Goal: Information Seeking & Learning: Learn about a topic

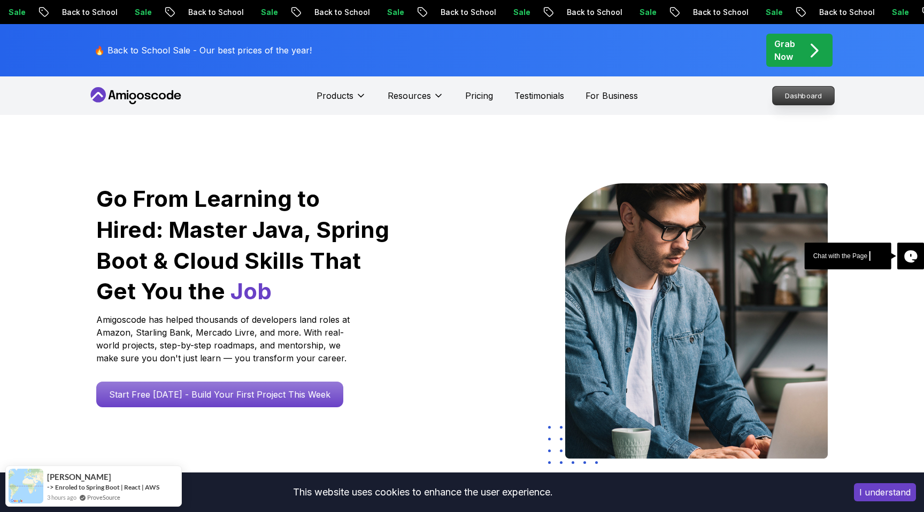
click at [806, 99] on p "Dashboard" at bounding box center [803, 96] width 61 height 18
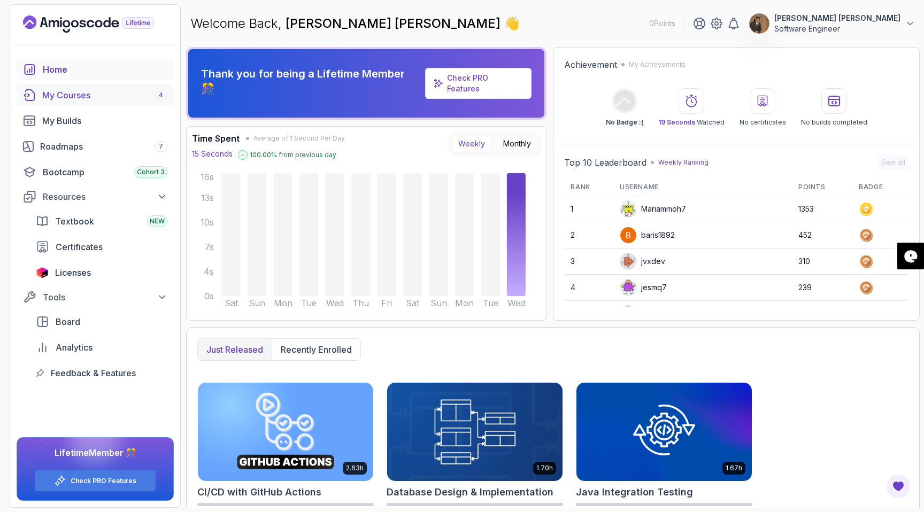
click at [75, 98] on div "My Courses 4" at bounding box center [104, 95] width 125 height 13
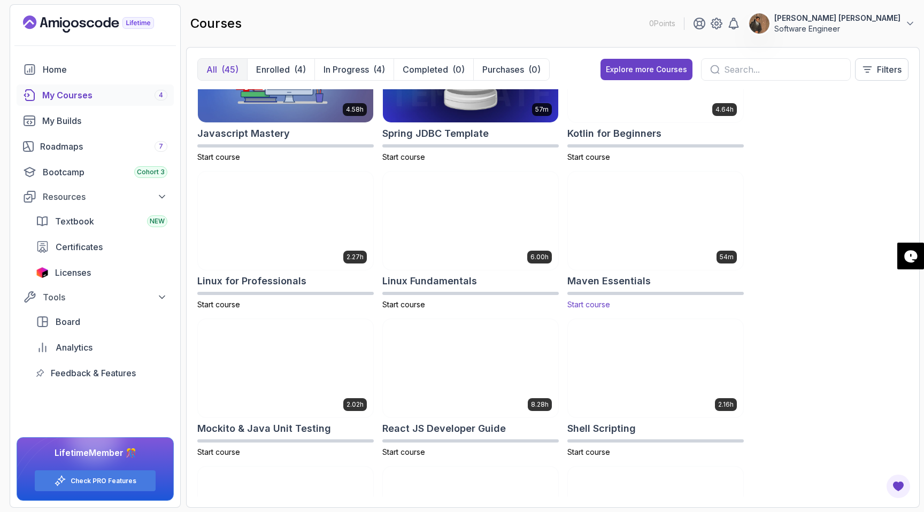
scroll to position [1326, 0]
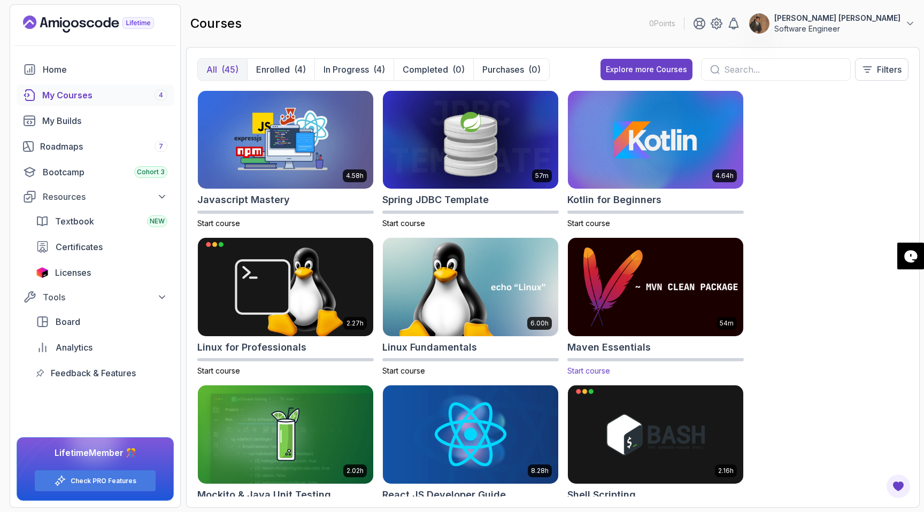
click at [666, 314] on img at bounding box center [656, 287] width 184 height 103
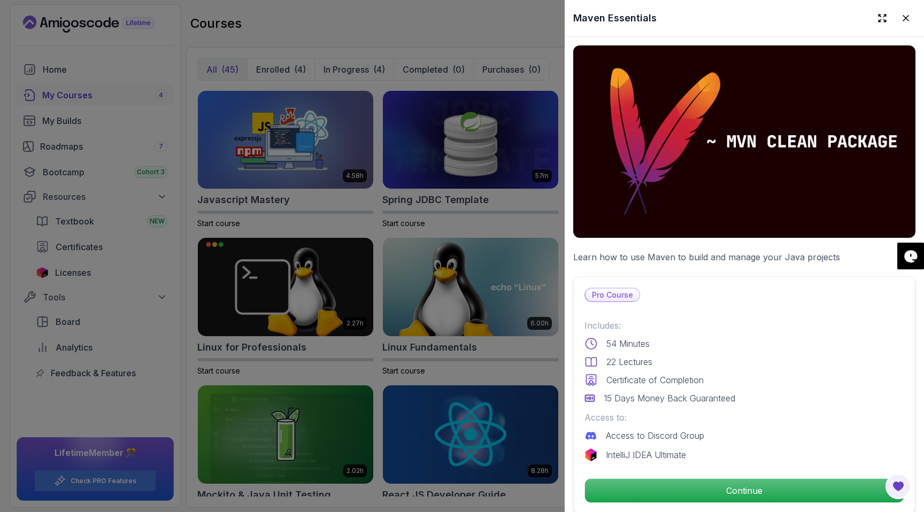
scroll to position [171, 0]
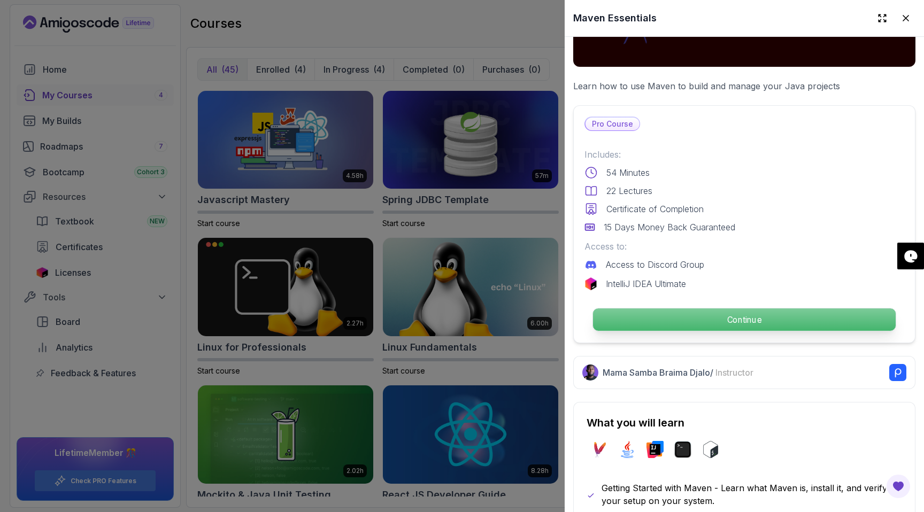
click at [726, 323] on p "Continue" at bounding box center [744, 320] width 303 height 22
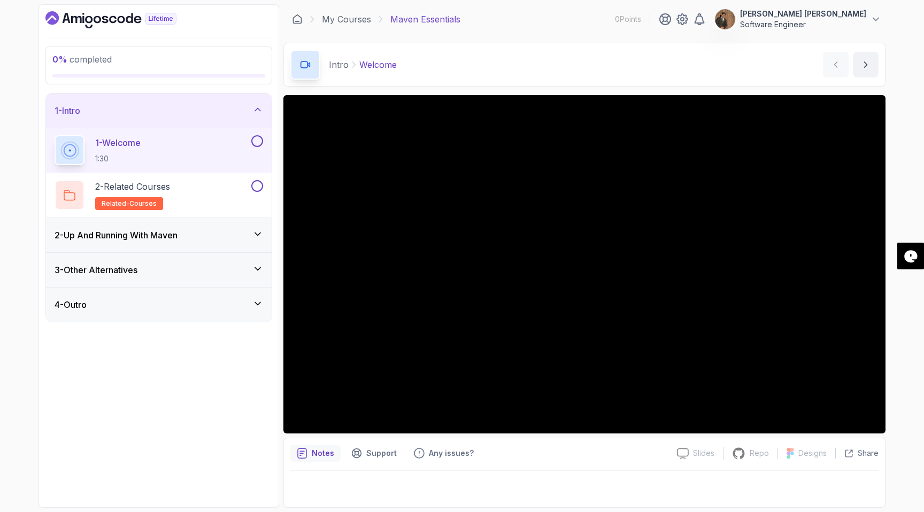
click at [248, 229] on div "2 - Up And Running With [PERSON_NAME]" at bounding box center [159, 235] width 209 height 13
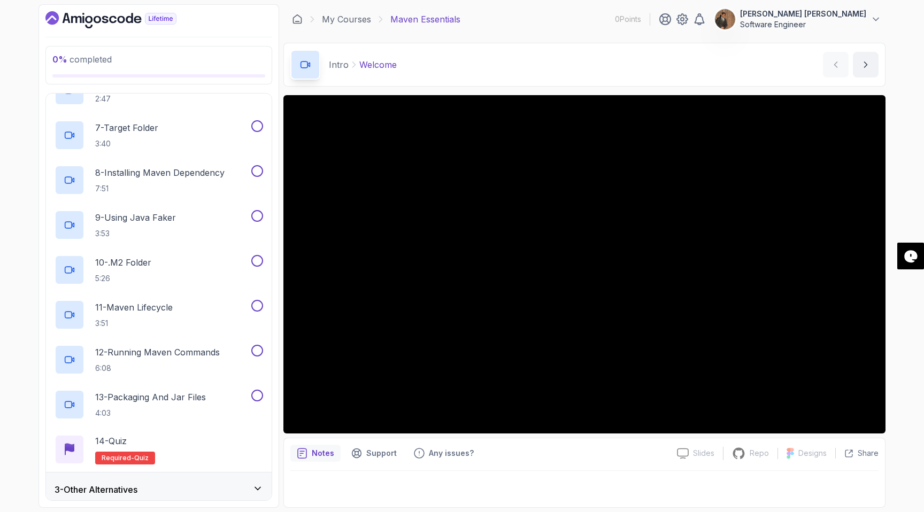
scroll to position [360, 0]
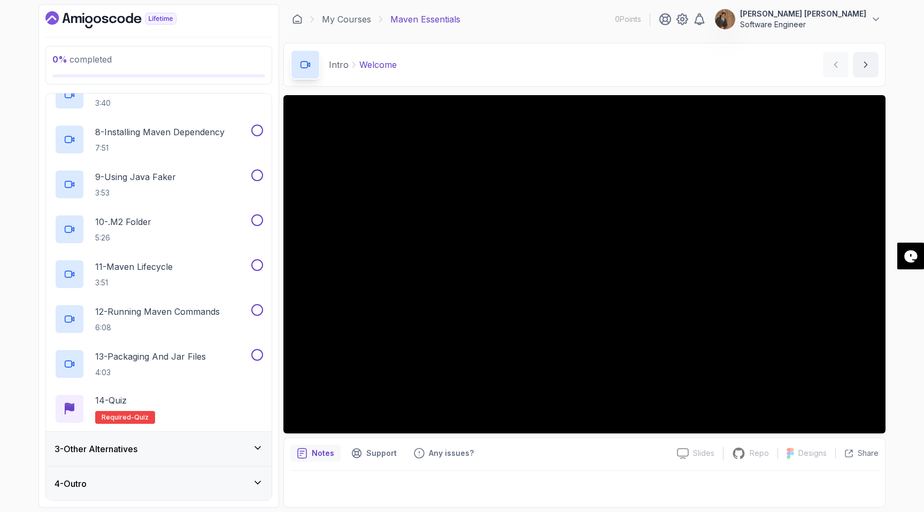
click at [252, 447] on icon at bounding box center [257, 448] width 11 height 11
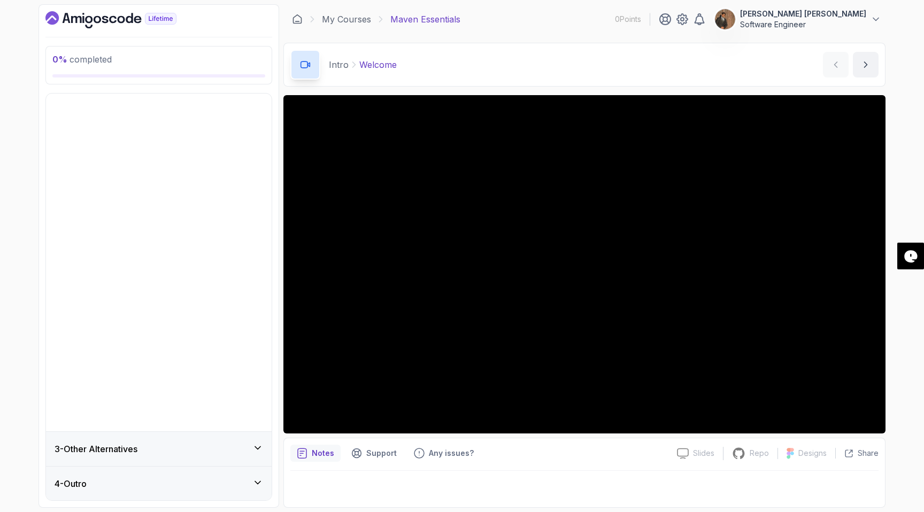
scroll to position [0, 0]
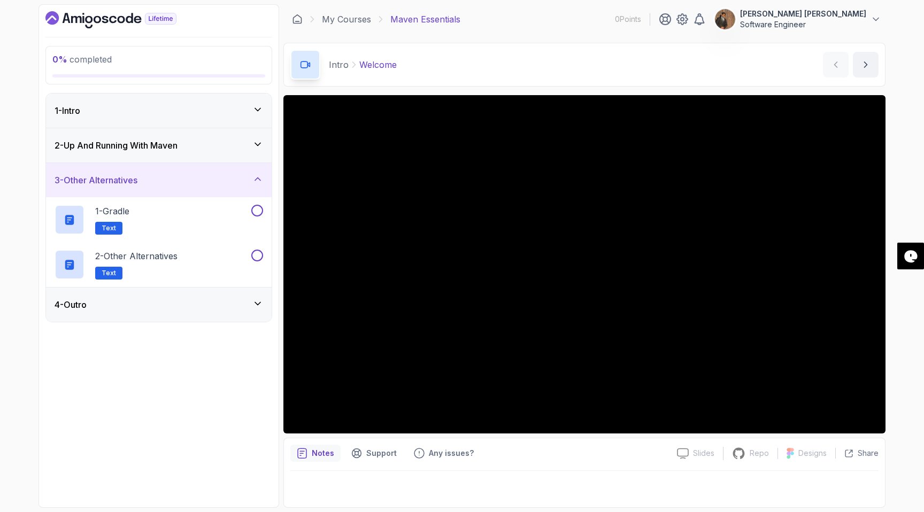
click at [264, 304] on div "4 - Outro" at bounding box center [159, 305] width 226 height 34
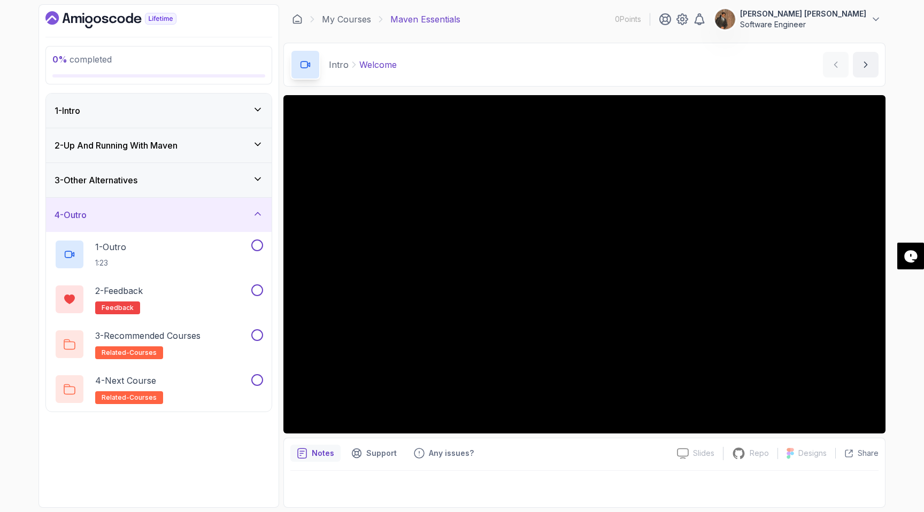
click at [257, 215] on icon at bounding box center [257, 214] width 11 height 11
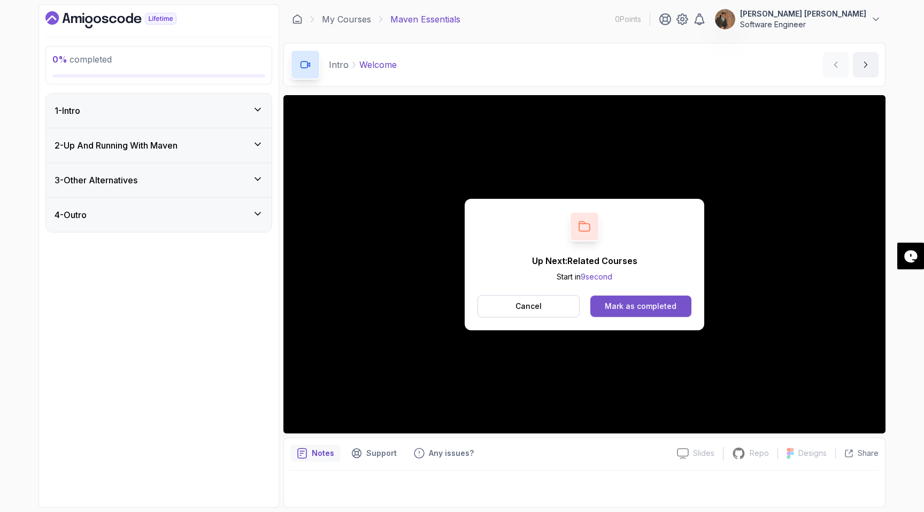
click at [651, 304] on div "Mark as completed" at bounding box center [641, 306] width 72 height 11
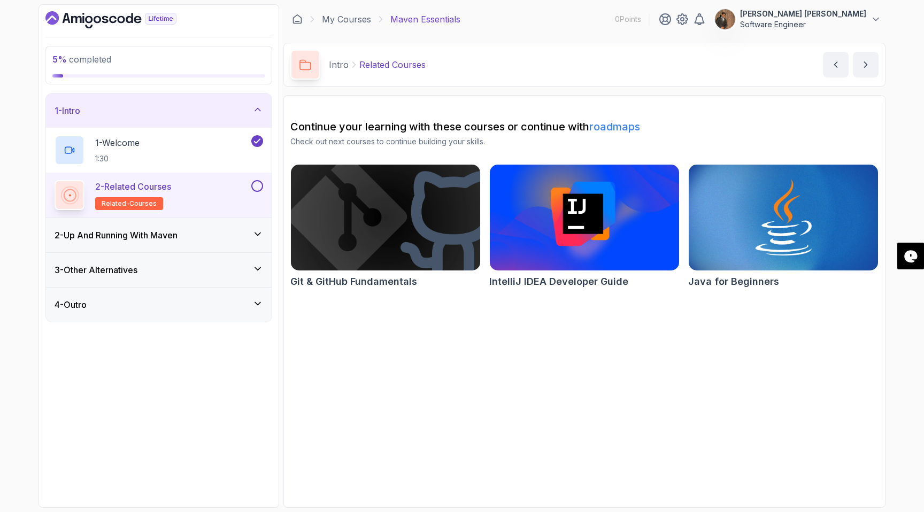
click at [229, 230] on div "2 - Up And Running With [PERSON_NAME]" at bounding box center [159, 235] width 209 height 13
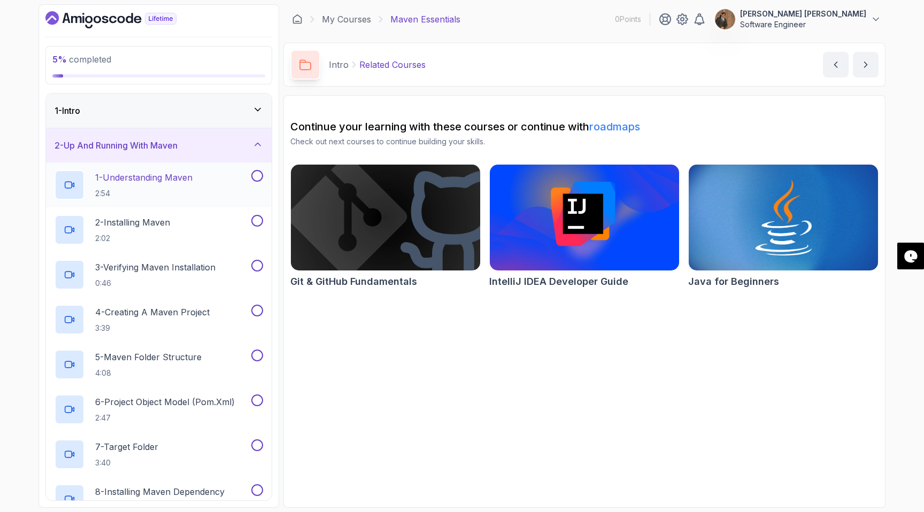
click at [256, 176] on button at bounding box center [257, 176] width 12 height 12
click at [164, 180] on p "1 - Understanding Maven" at bounding box center [143, 177] width 97 height 13
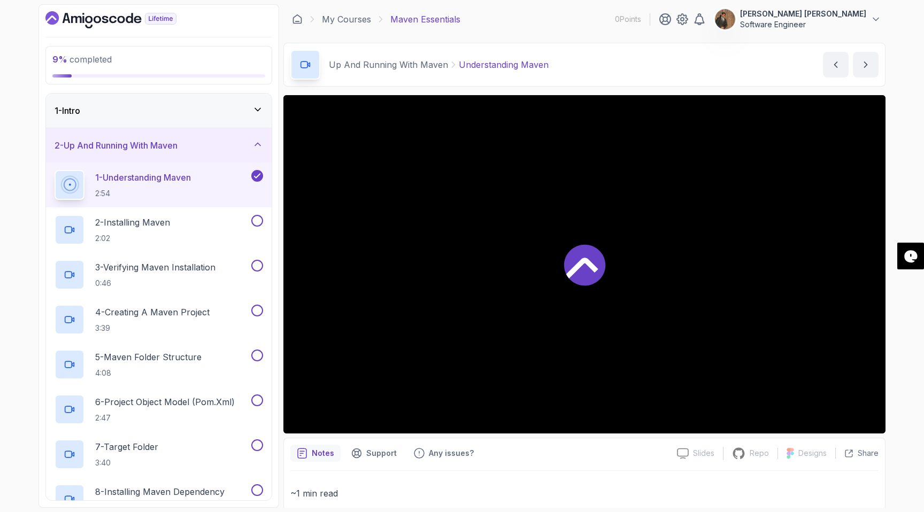
click at [164, 180] on p "1 - Understanding Maven" at bounding box center [143, 177] width 96 height 13
